Goal: Information Seeking & Learning: Learn about a topic

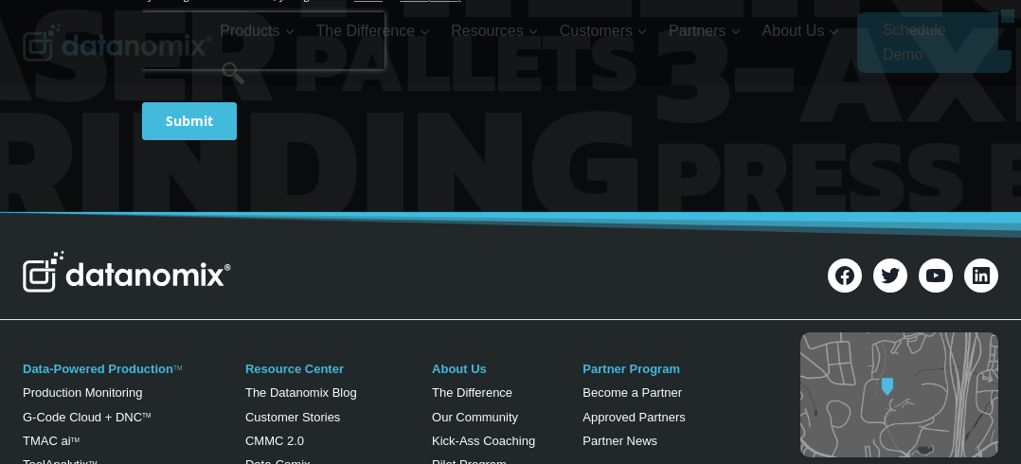
scroll to position [1200, 0]
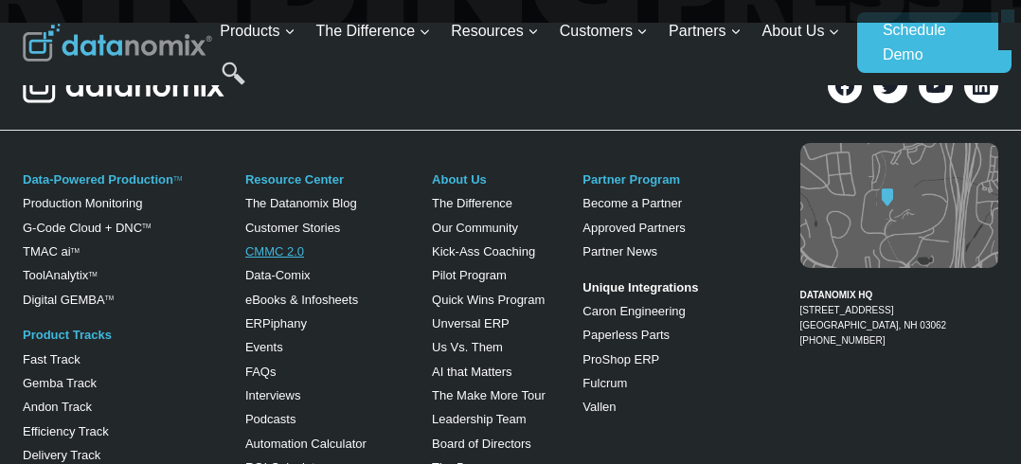
click at [285, 244] on link "CMMC 2.0" at bounding box center [274, 251] width 59 height 14
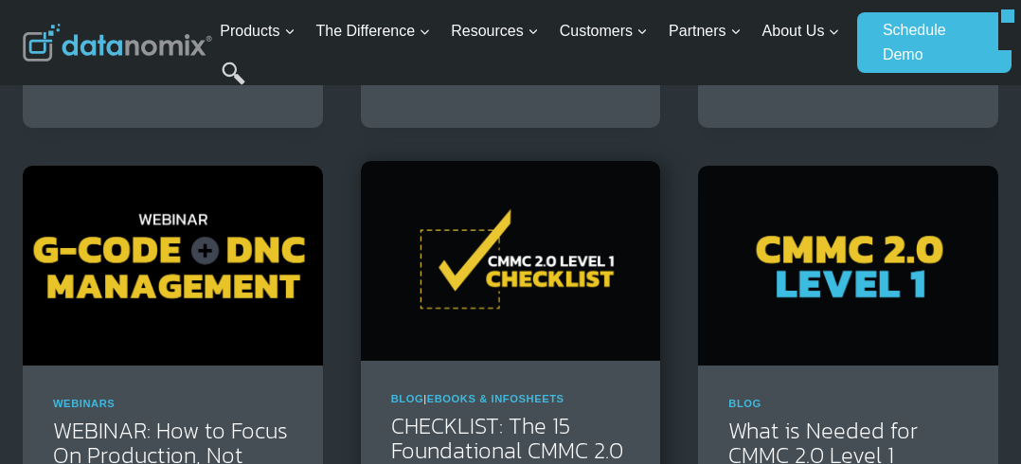
scroll to position [884, 0]
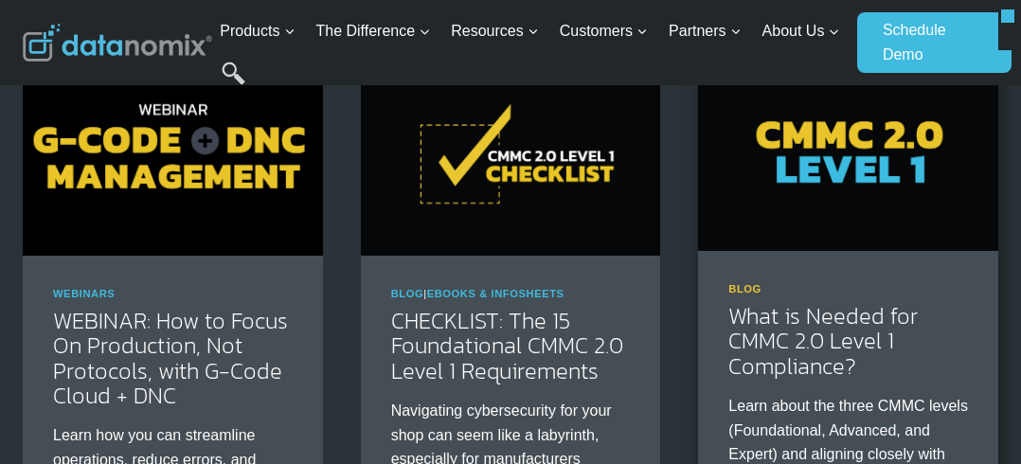
click at [750, 292] on link "Blog" at bounding box center [744, 288] width 33 height 11
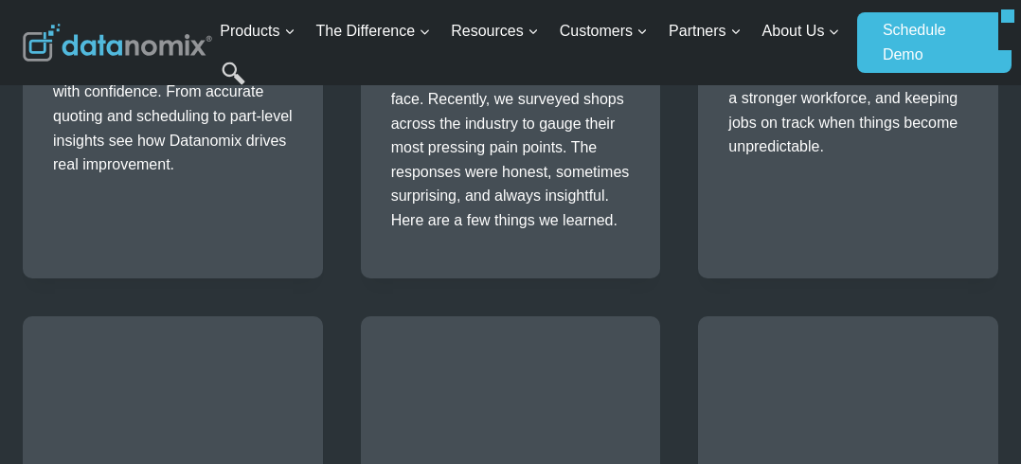
scroll to position [2020, 0]
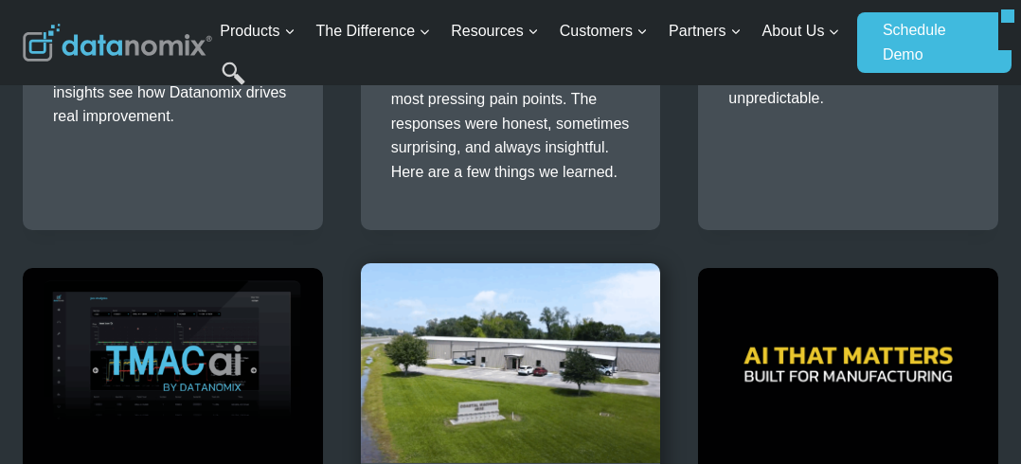
click at [527, 311] on img at bounding box center [511, 363] width 300 height 200
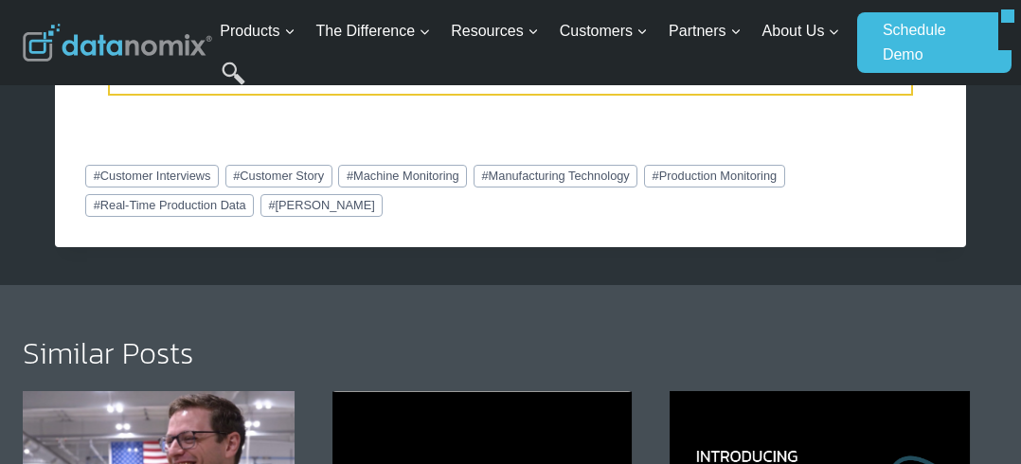
scroll to position [4294, 0]
